Goal: Navigation & Orientation: Go to known website

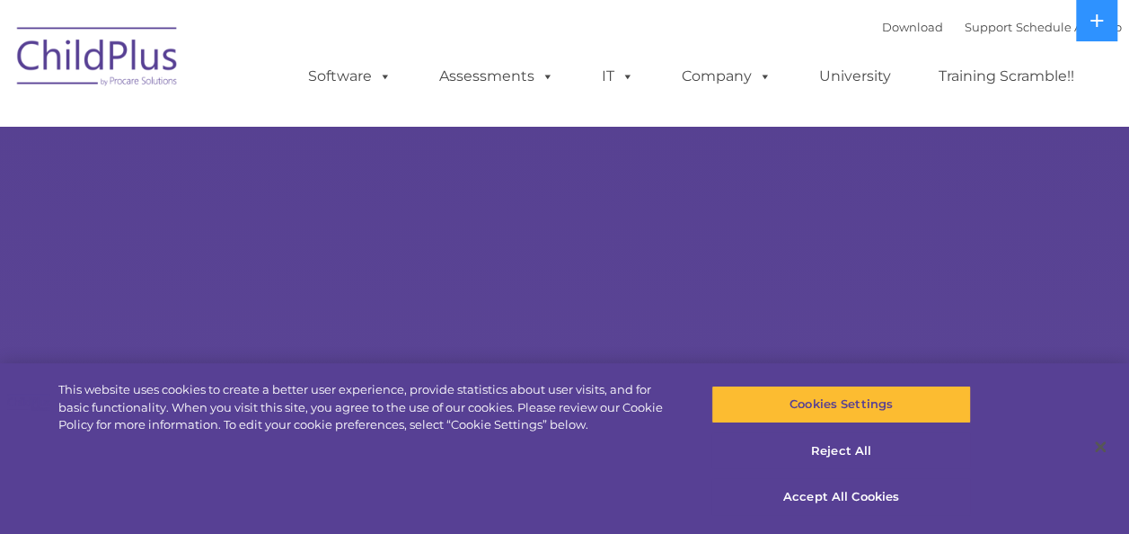
select select "MEDIUM"
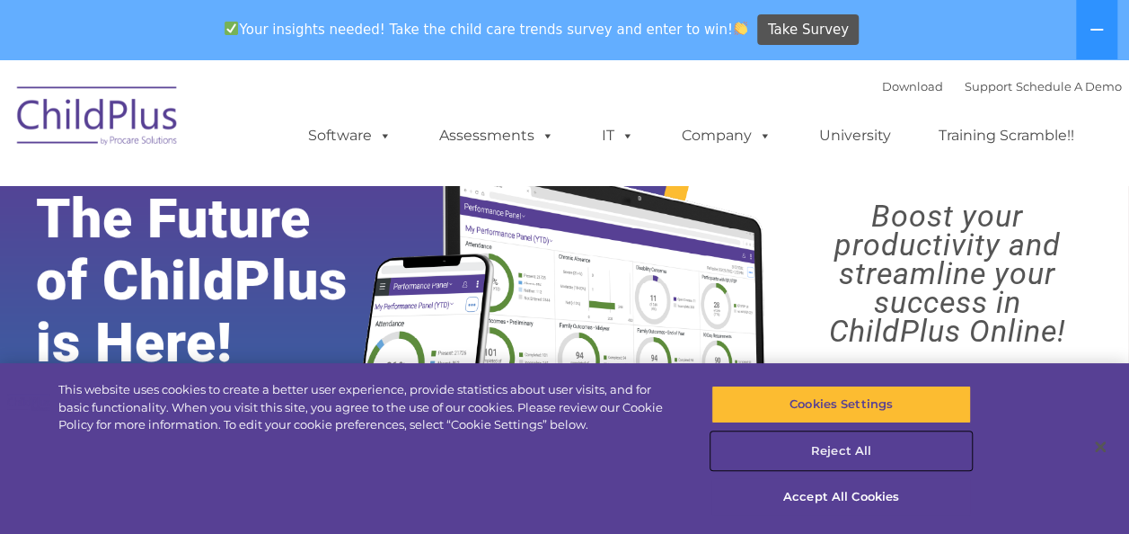
click at [834, 452] on button "Reject All" at bounding box center [841, 451] width 260 height 38
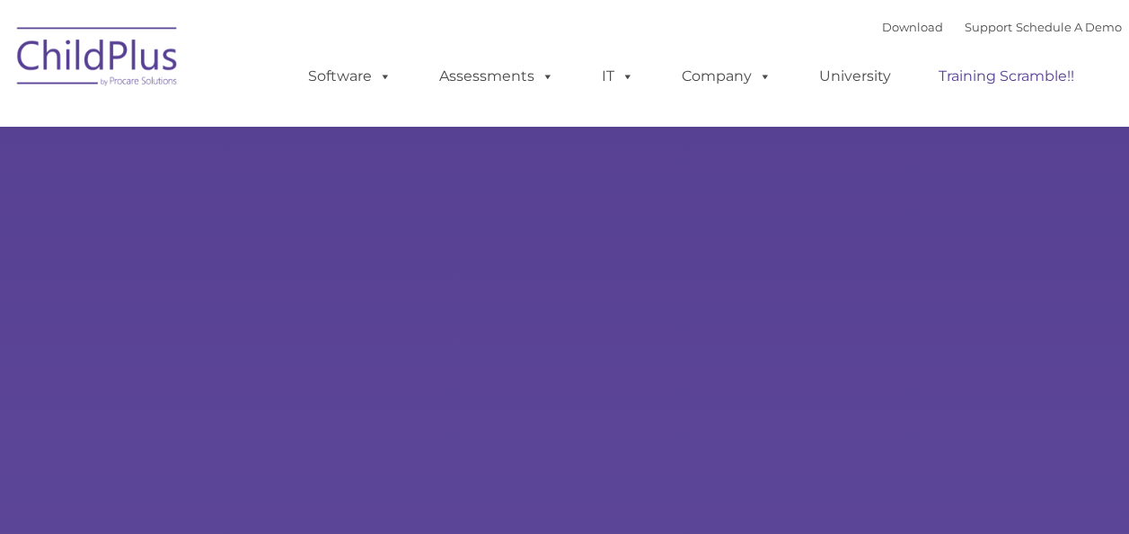
type input ""
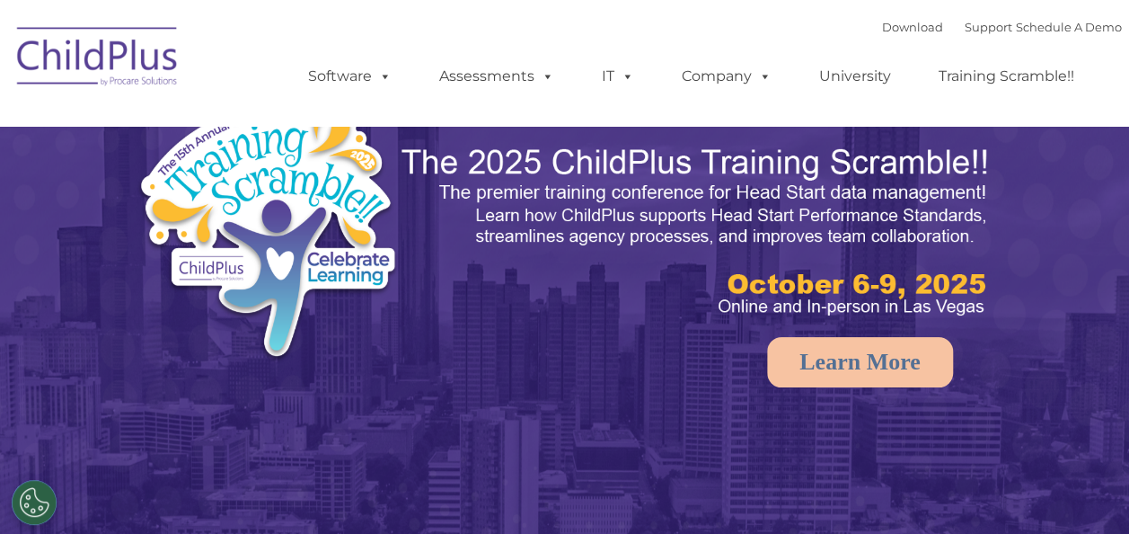
select select "MEDIUM"
